Goal: Information Seeking & Learning: Learn about a topic

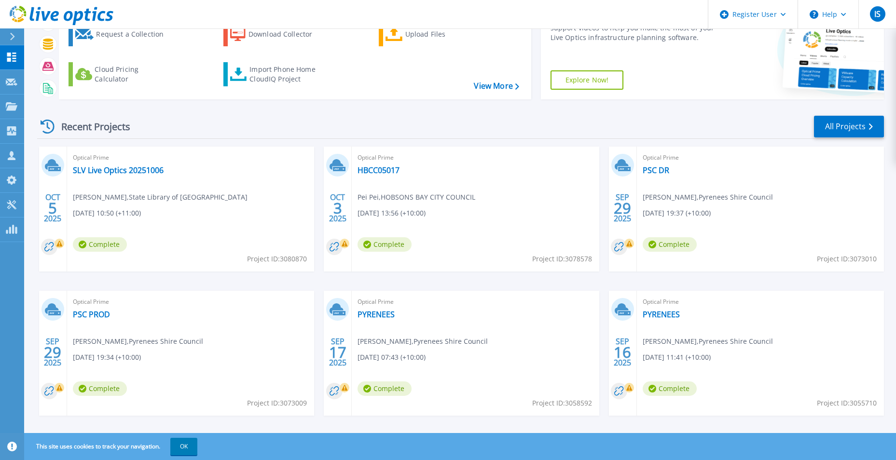
scroll to position [74, 0]
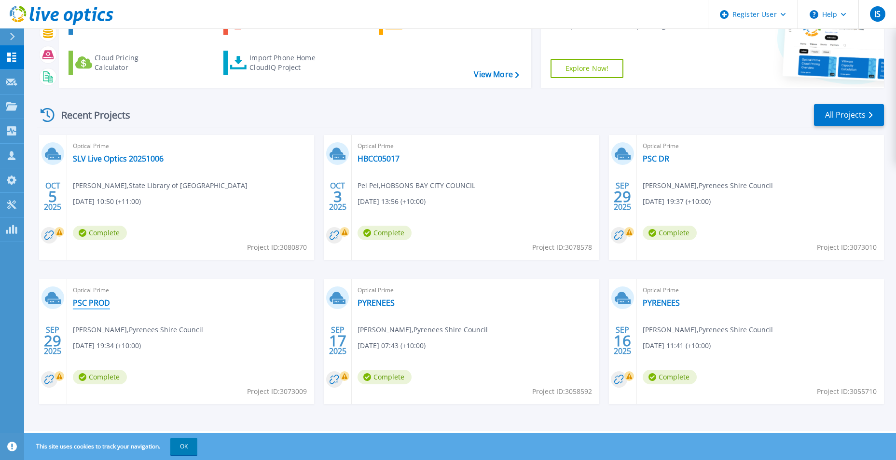
click at [84, 302] on link "PSC PROD" at bounding box center [91, 303] width 37 height 10
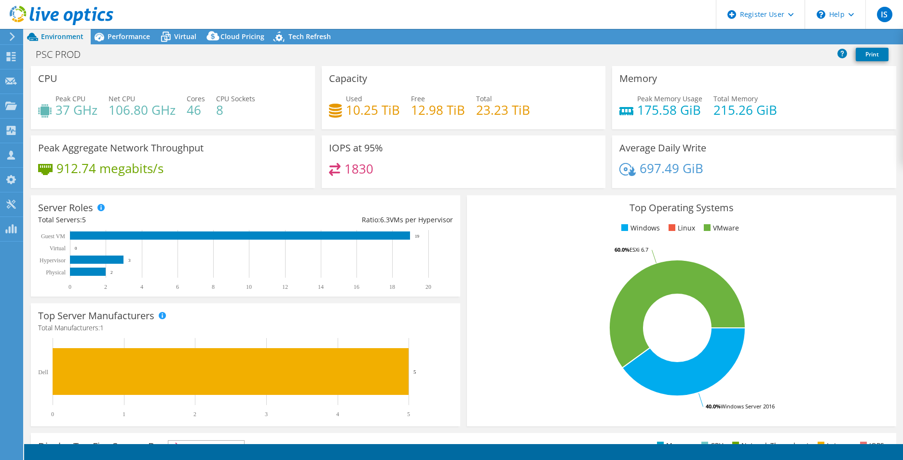
select select "USD"
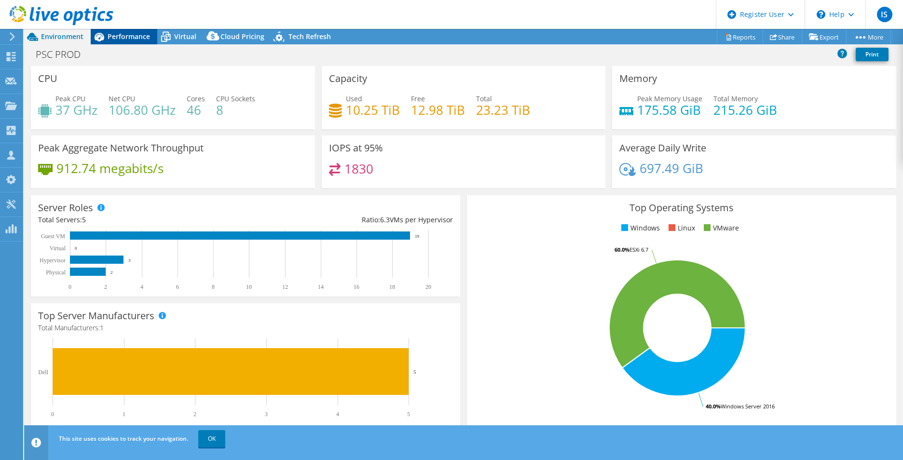
click at [134, 40] on span "Performance" at bounding box center [129, 36] width 42 height 9
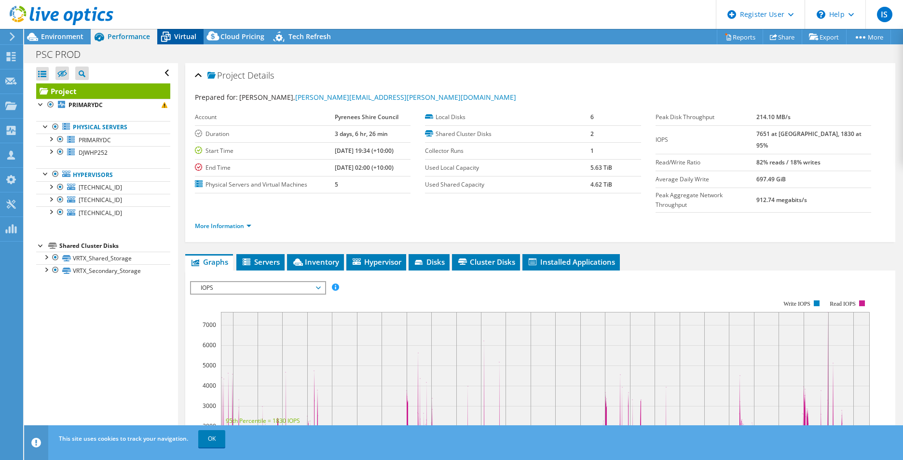
click at [198, 29] on div "Virtual" at bounding box center [180, 36] width 46 height 15
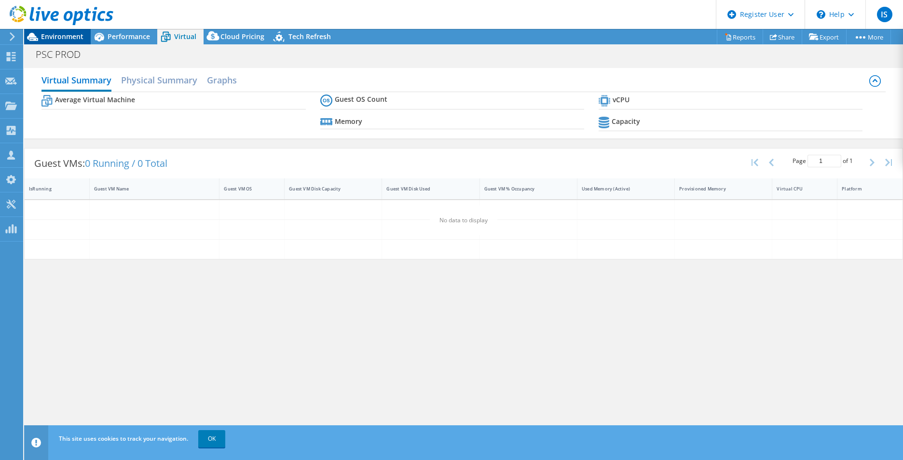
click at [56, 39] on span "Environment" at bounding box center [62, 36] width 42 height 9
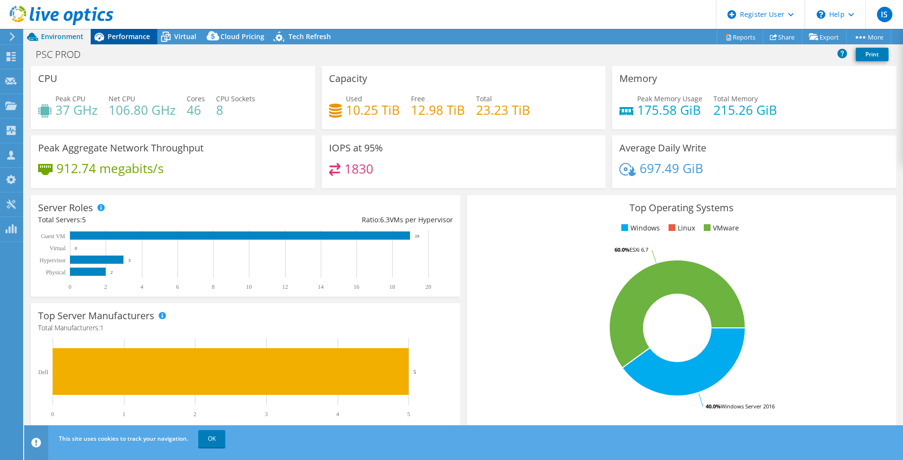
click at [125, 34] on span "Performance" at bounding box center [129, 36] width 42 height 9
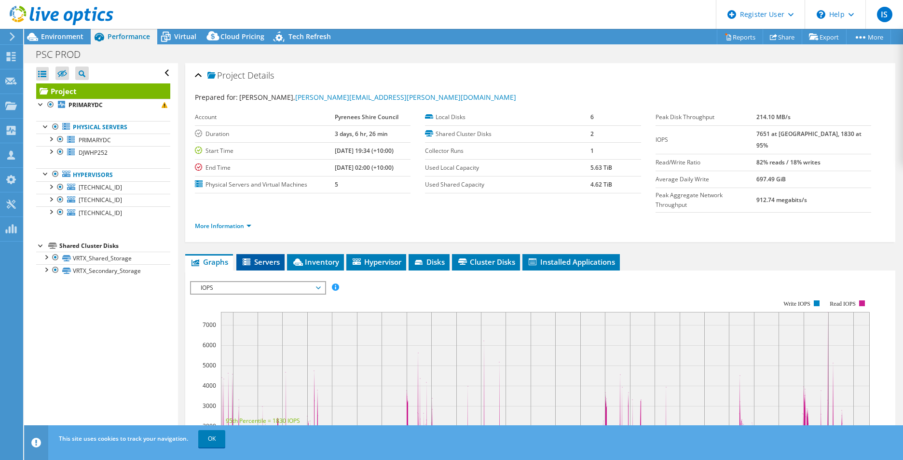
click at [268, 257] on span "Servers" at bounding box center [260, 262] width 39 height 10
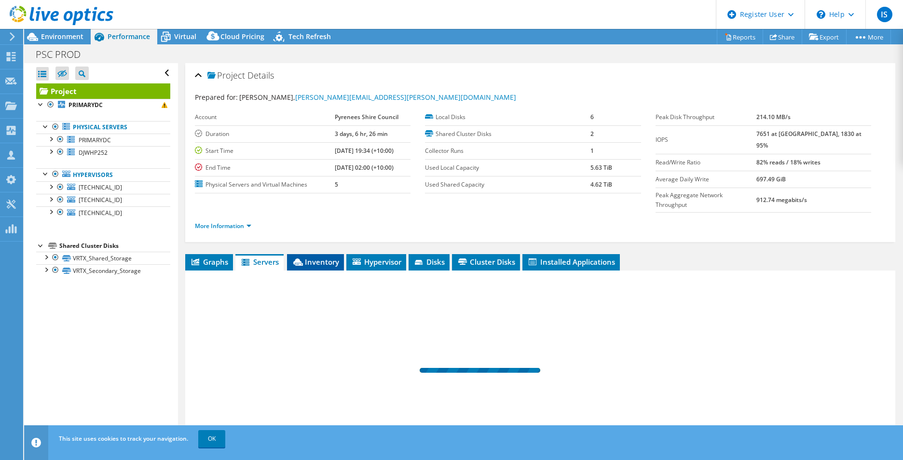
click at [304, 254] on li "Inventory" at bounding box center [315, 262] width 57 height 16
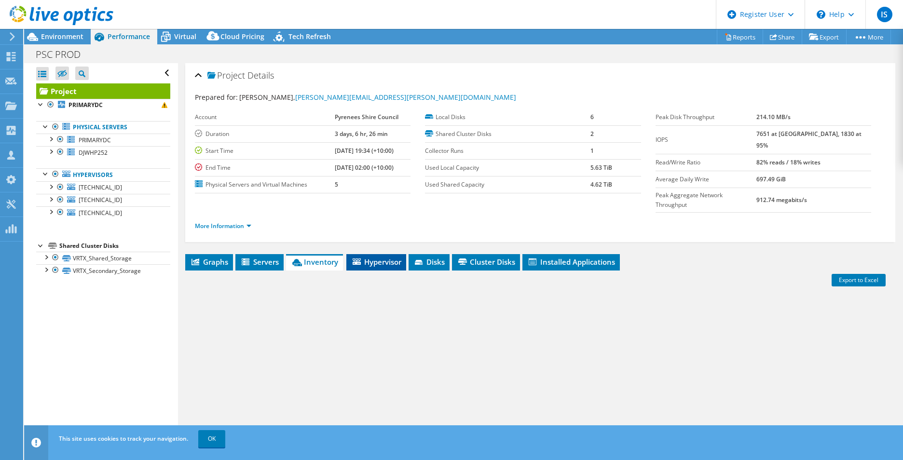
click at [372, 254] on li "Hypervisor" at bounding box center [376, 262] width 60 height 16
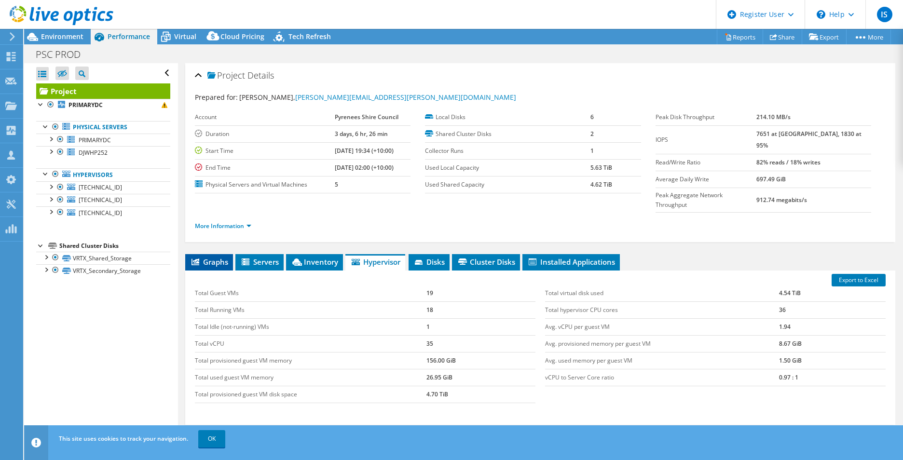
click at [194, 259] on icon at bounding box center [196, 262] width 8 height 7
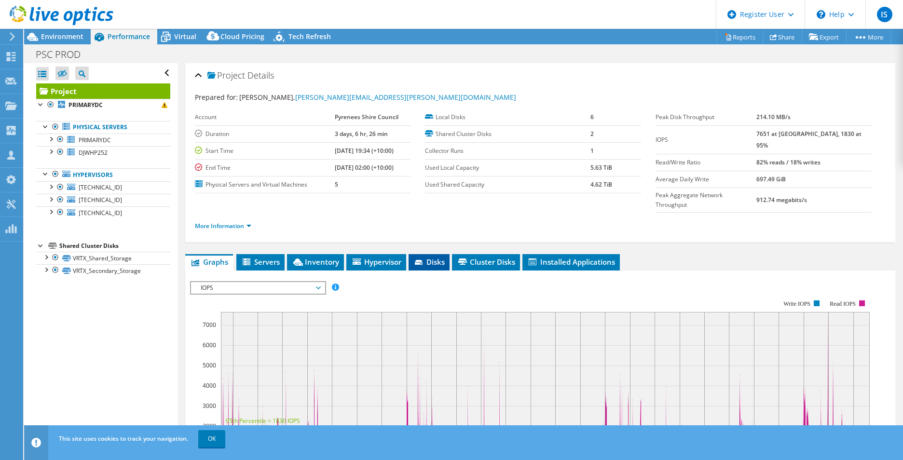
click at [424, 260] on icon at bounding box center [420, 263] width 10 height 6
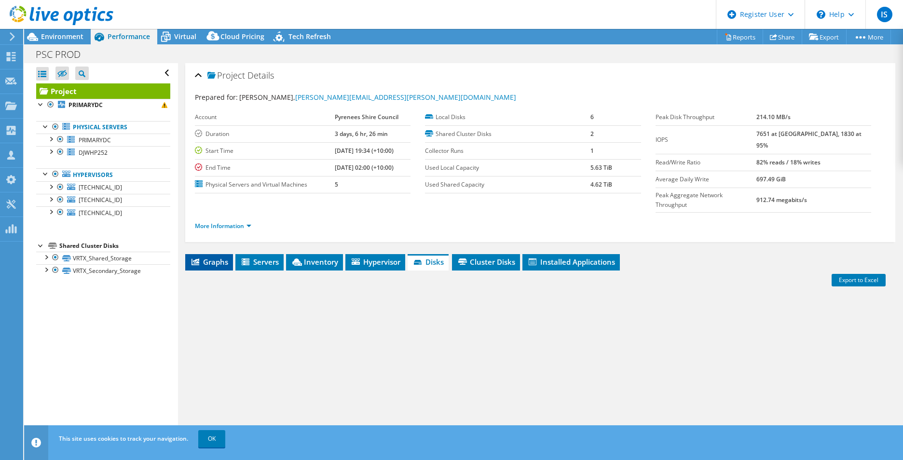
click at [209, 257] on span "Graphs" at bounding box center [209, 262] width 38 height 10
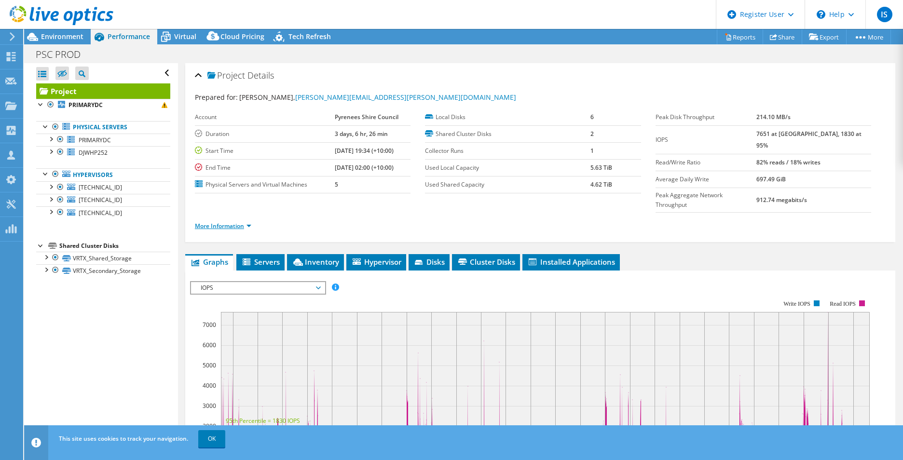
scroll to position [96, 0]
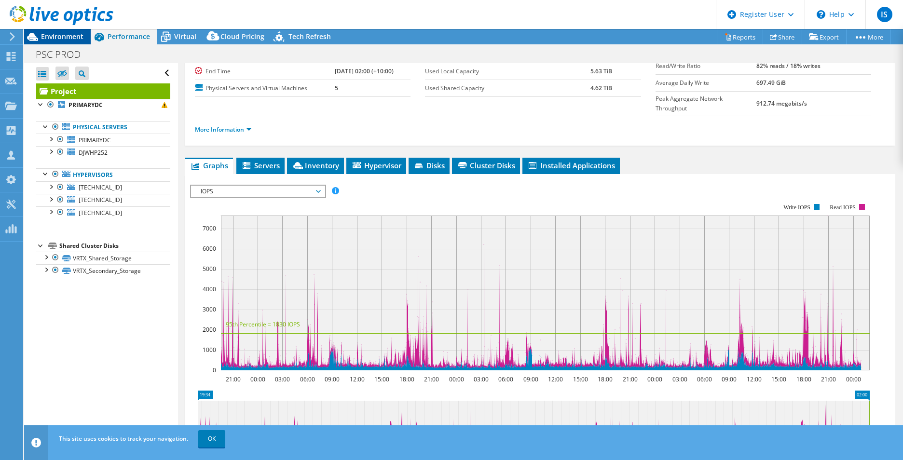
click at [72, 37] on span "Environment" at bounding box center [62, 36] width 42 height 9
